Goal: Task Accomplishment & Management: Manage account settings

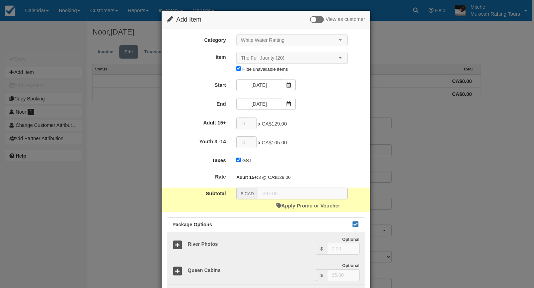
select select "2"
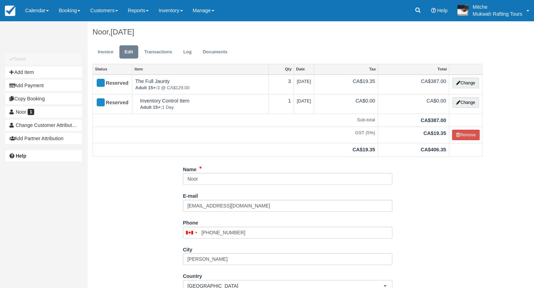
drag, startPoint x: 447, startPoint y: 218, endPoint x: 395, endPoint y: 186, distance: 60.9
click at [441, 215] on div "Name Noor E-mail noor.h4@yahoo.com Did you mean ? Phone United States +1 Canada…" at bounding box center [287, 266] width 400 height 204
click at [105, 55] on link "Invoice" at bounding box center [105, 52] width 26 height 14
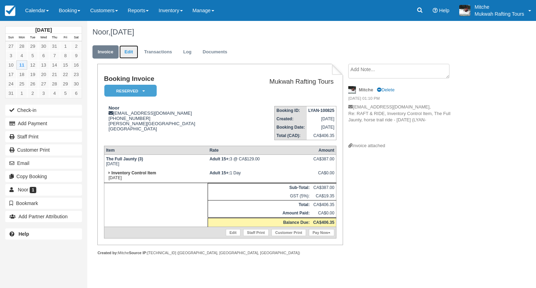
click at [134, 51] on link "Edit" at bounding box center [128, 52] width 19 height 14
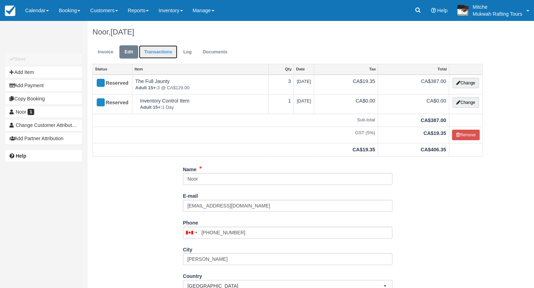
click at [162, 52] on link "Transactions" at bounding box center [158, 52] width 38 height 14
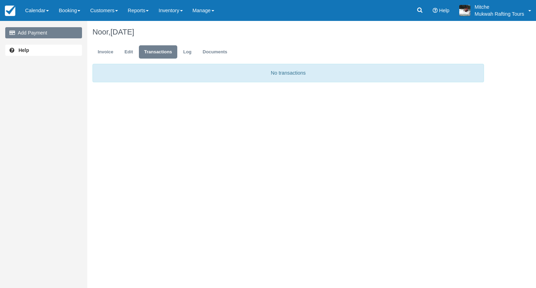
click at [33, 31] on link "Add Payment" at bounding box center [43, 32] width 77 height 11
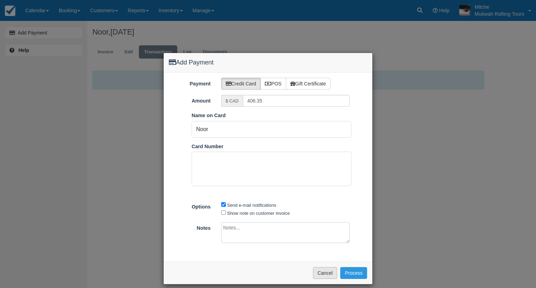
click at [323, 271] on button "Cancel" at bounding box center [325, 273] width 24 height 12
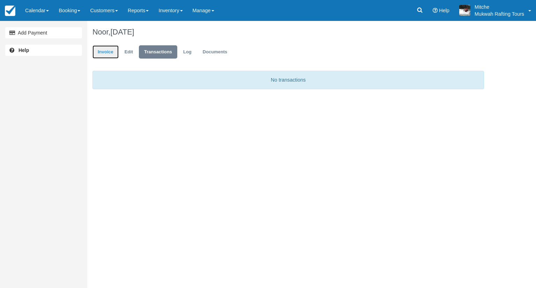
click at [111, 57] on link "Invoice" at bounding box center [105, 52] width 26 height 14
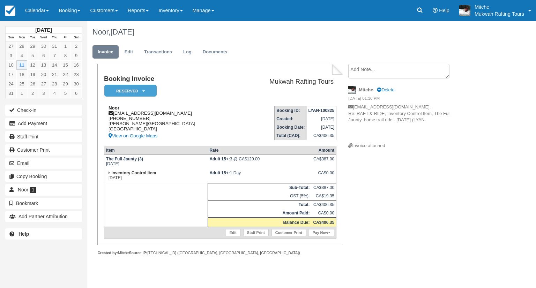
click at [199, 120] on div "Noor noor.h4@yahoo.com 1 (780) 872-3086 Lloyd, Alberta Canada View on Google Ma…" at bounding box center [169, 122] width 131 height 35
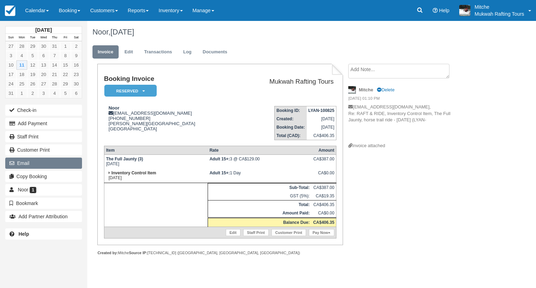
click at [41, 165] on button "Email" at bounding box center [43, 163] width 77 height 11
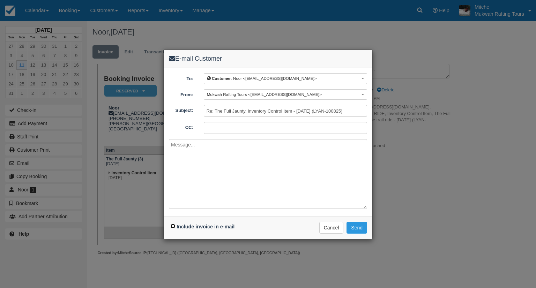
click at [172, 225] on input "Include invoice in e-mail" at bounding box center [173, 226] width 5 height 5
checkbox input "true"
click at [359, 230] on button "Send" at bounding box center [356, 228] width 21 height 12
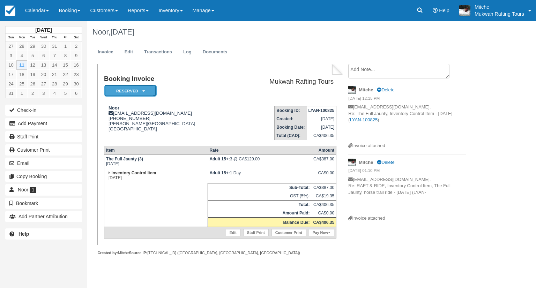
click at [144, 94] on em "Reserved" at bounding box center [130, 91] width 52 height 12
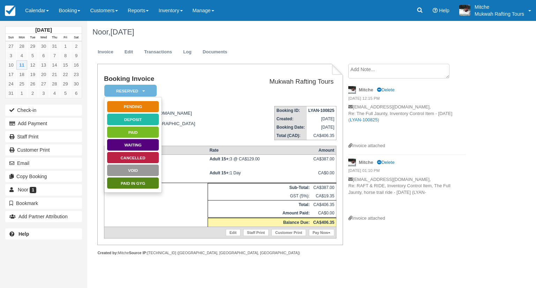
click at [235, 104] on td "Booking ID: LYAN-100825 Created: [DATE] Booking Date: [DATE] Total (CAD): CA$40…" at bounding box center [285, 120] width 101 height 40
